Goal: Task Accomplishment & Management: Manage account settings

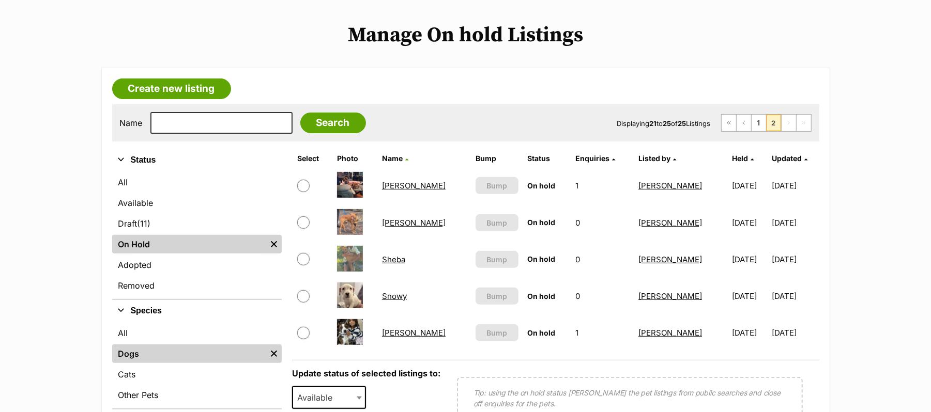
scroll to position [276, 0]
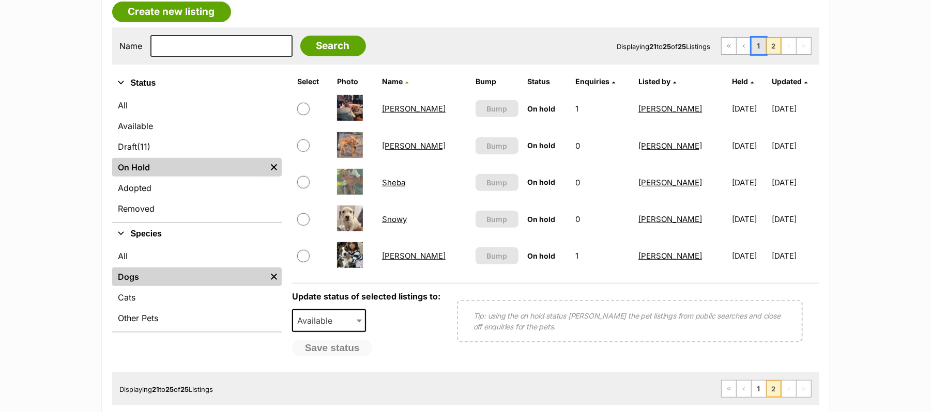
click at [752, 54] on link "1" at bounding box center [759, 46] width 14 height 17
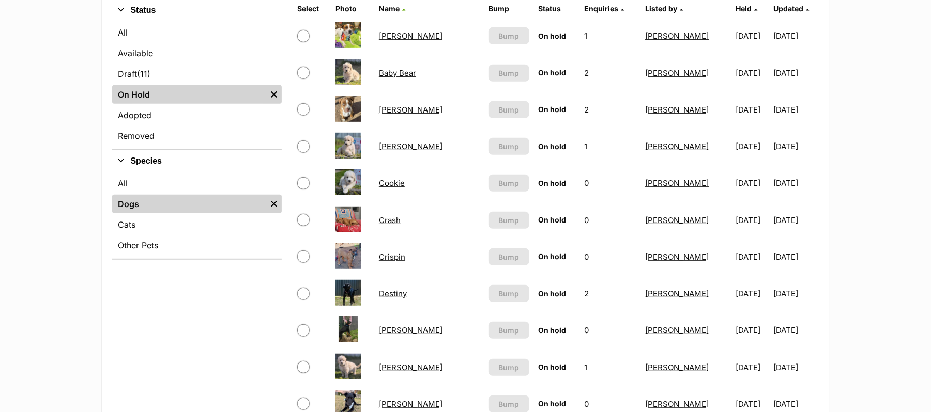
scroll to position [344, 0]
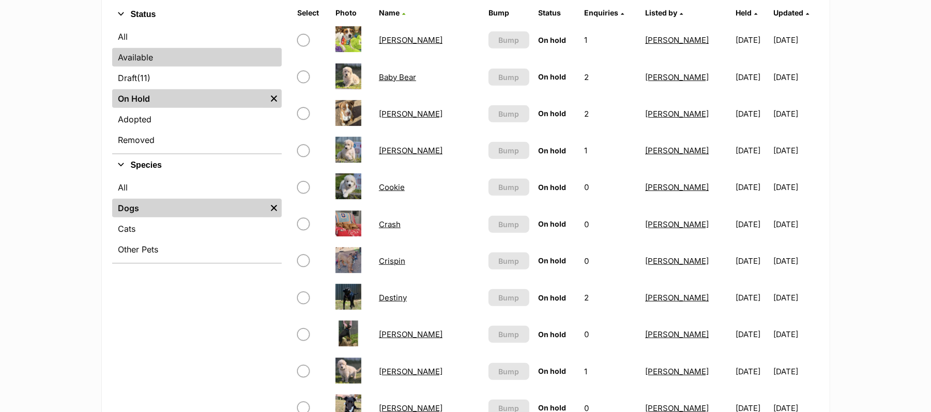
click at [147, 67] on link "Available" at bounding box center [197, 57] width 170 height 19
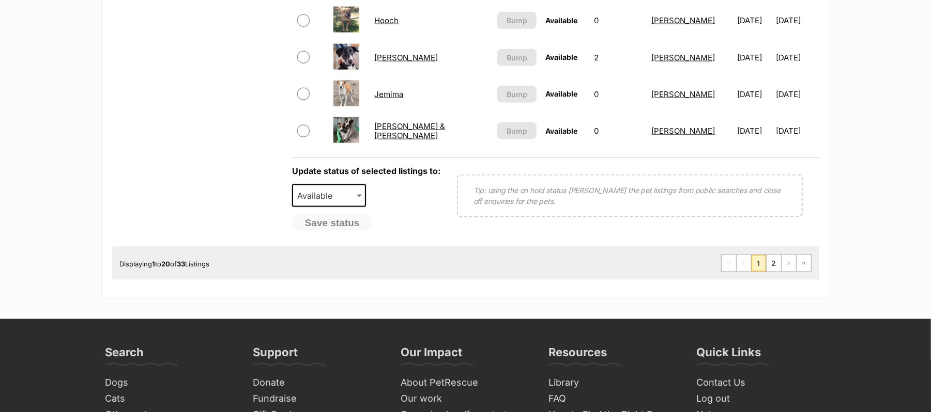
scroll to position [965, 0]
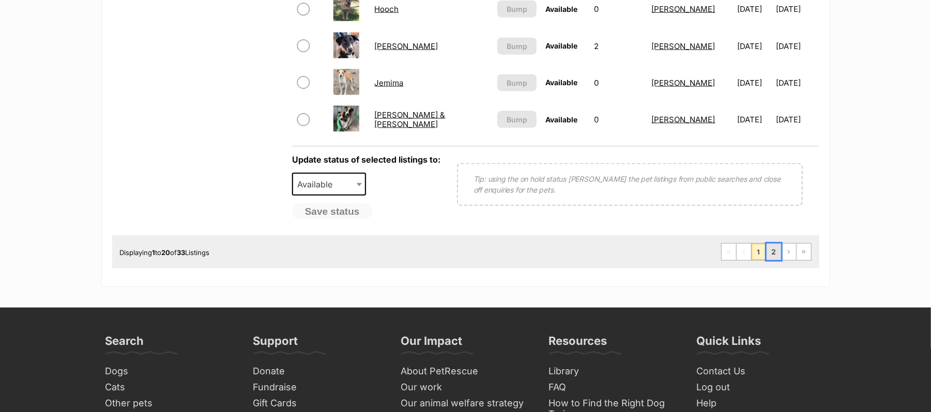
click at [767, 261] on link "2" at bounding box center [774, 252] width 14 height 17
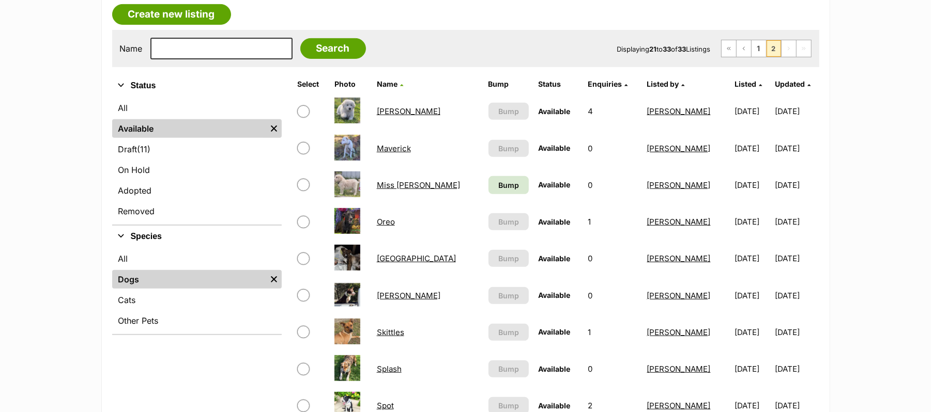
scroll to position [276, 0]
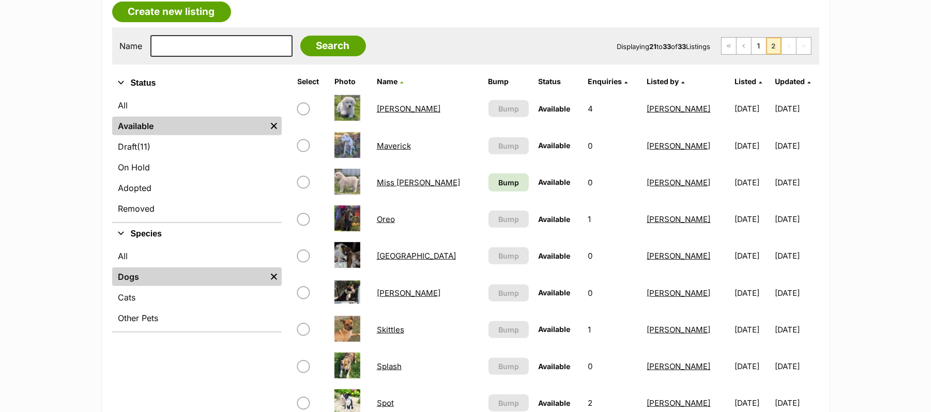
click at [402, 188] on link "Miss [PERSON_NAME]" at bounding box center [418, 183] width 83 height 10
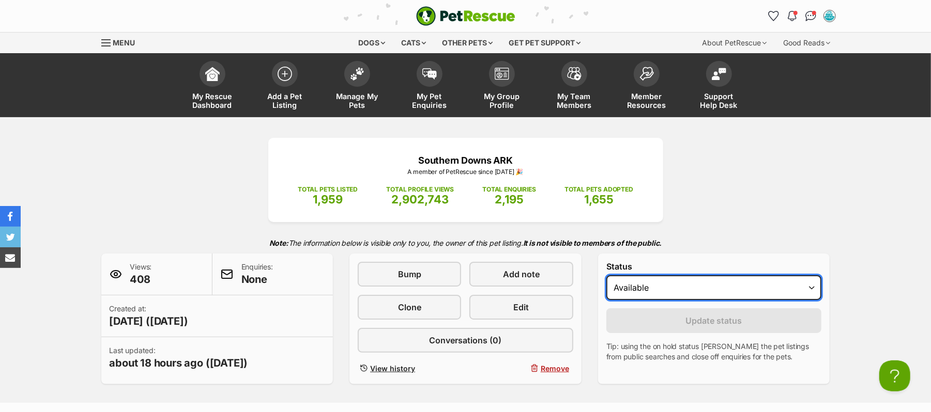
click at [808, 300] on select "Draft Available On hold Adopted" at bounding box center [714, 288] width 216 height 25
select select "on_hold"
click at [611, 300] on select "Draft Available On hold Adopted" at bounding box center [714, 288] width 216 height 25
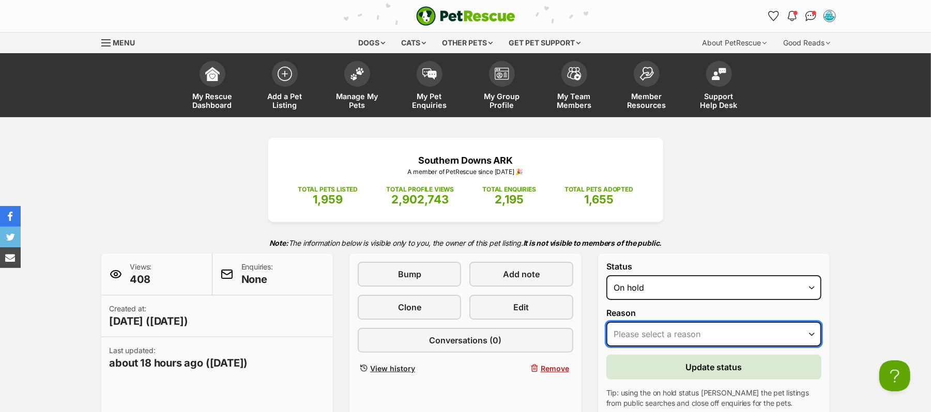
click at [809, 347] on select "Please select a reason Medical reasons Reviewing applications Adoption pending …" at bounding box center [714, 334] width 216 height 25
select select "reviewing_applications"
click at [611, 347] on select "Please select a reason Medical reasons Reviewing applications Adoption pending …" at bounding box center [714, 334] width 216 height 25
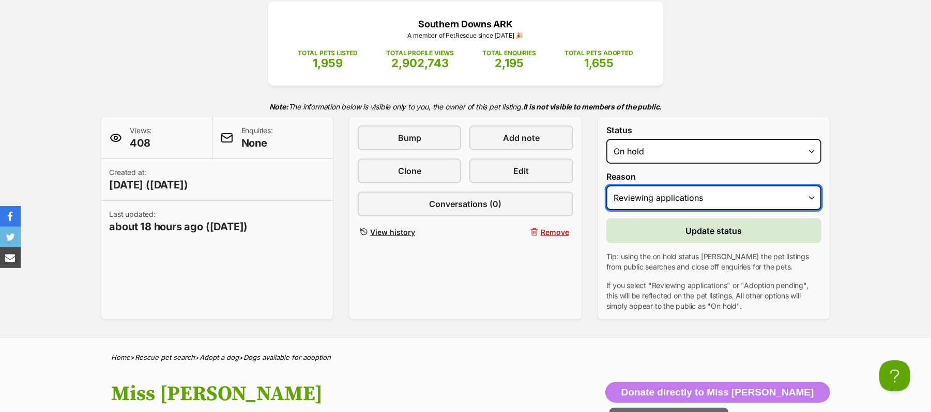
scroll to position [137, 0]
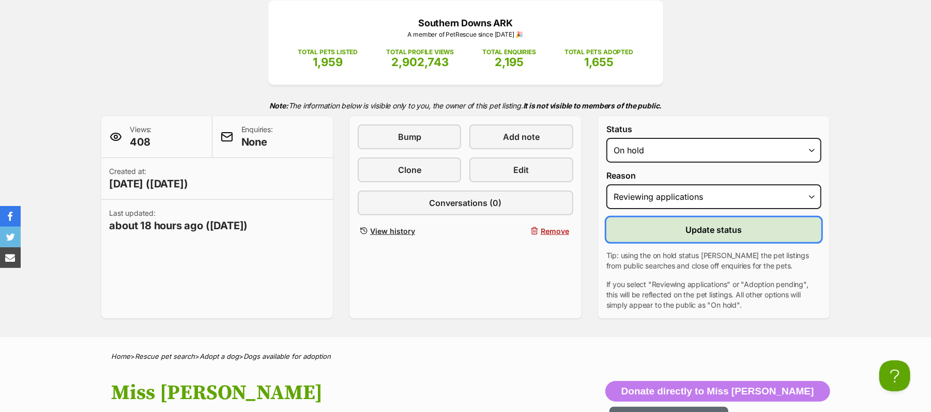
click at [706, 236] on span "Update status" at bounding box center [714, 230] width 56 height 12
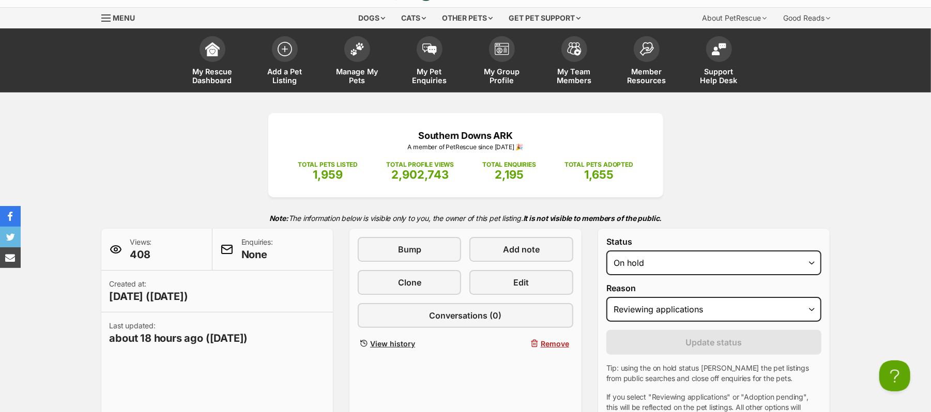
scroll to position [0, 0]
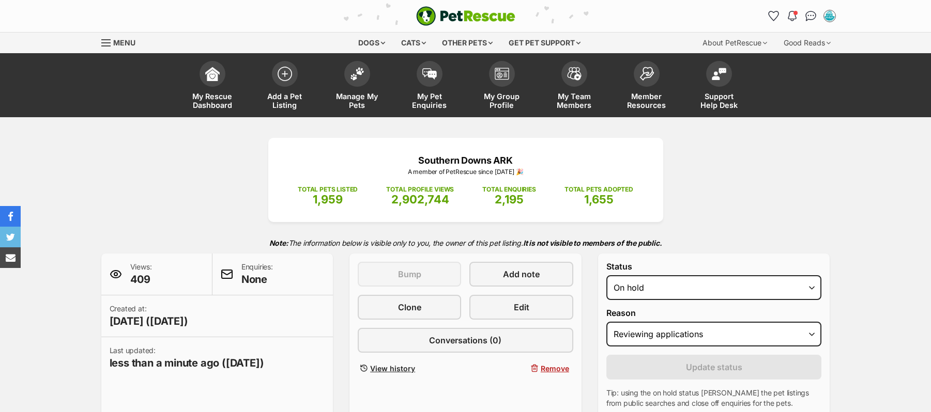
select select "reviewing_applications"
click at [357, 78] on img at bounding box center [357, 71] width 14 height 13
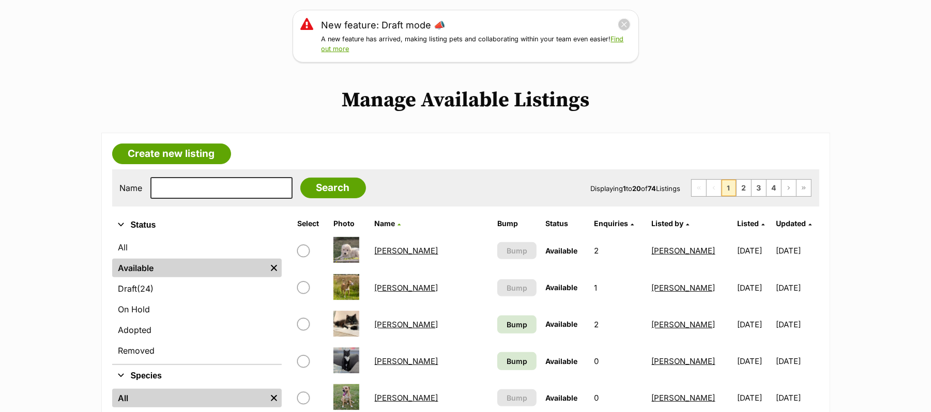
scroll to position [137, 0]
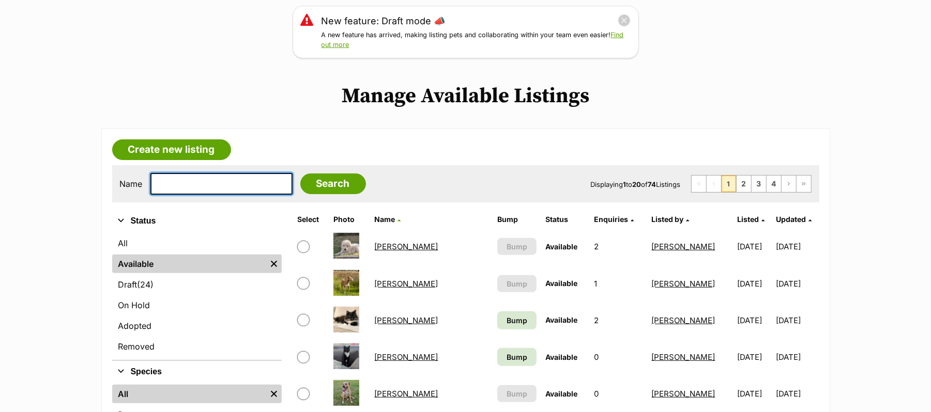
click at [192, 195] on input "text" at bounding box center [221, 184] width 142 height 22
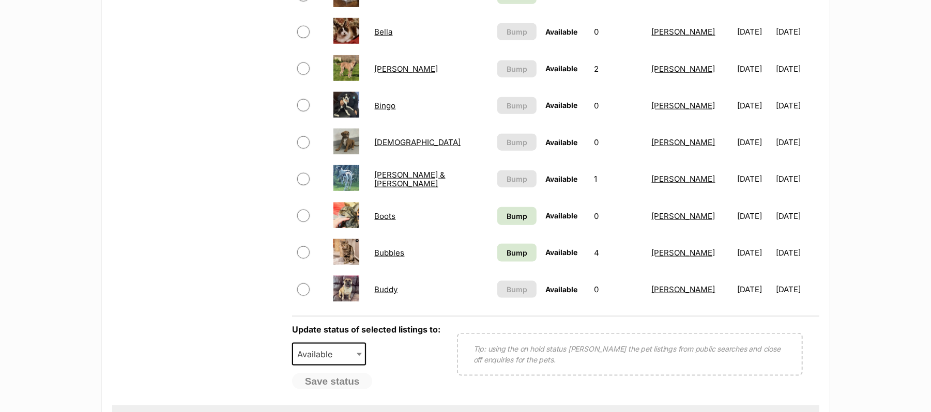
scroll to position [827, 0]
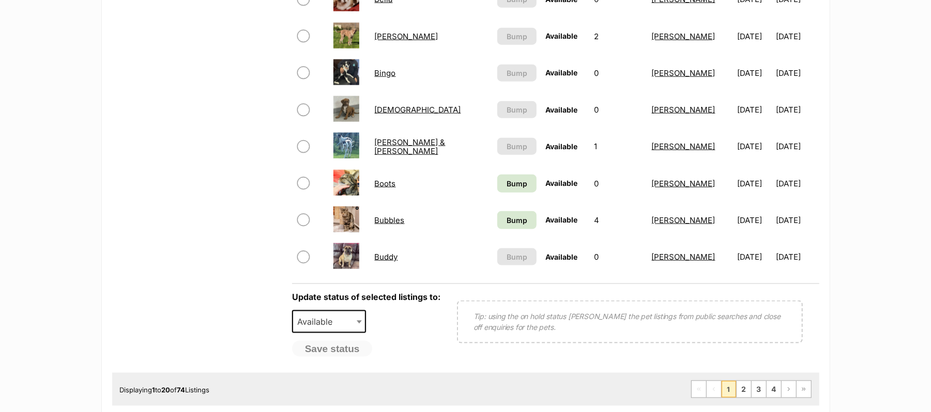
click at [386, 262] on link "Buddy" at bounding box center [386, 257] width 23 height 10
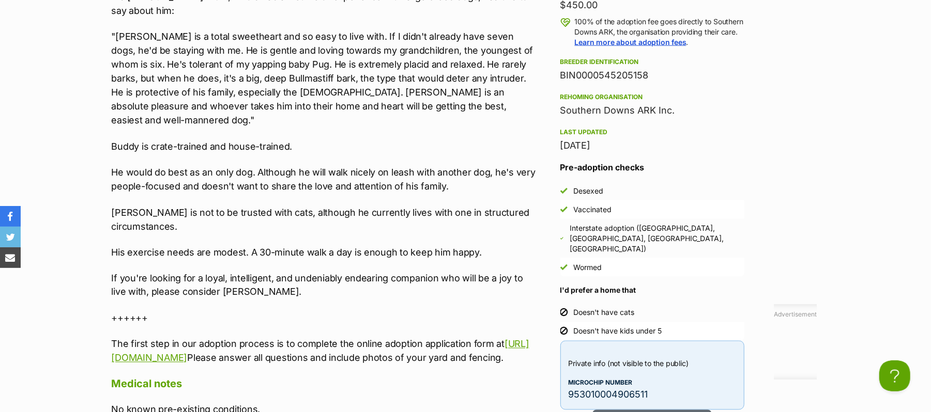
scroll to position [1103, 0]
